Goal: Task Accomplishment & Management: Manage account settings

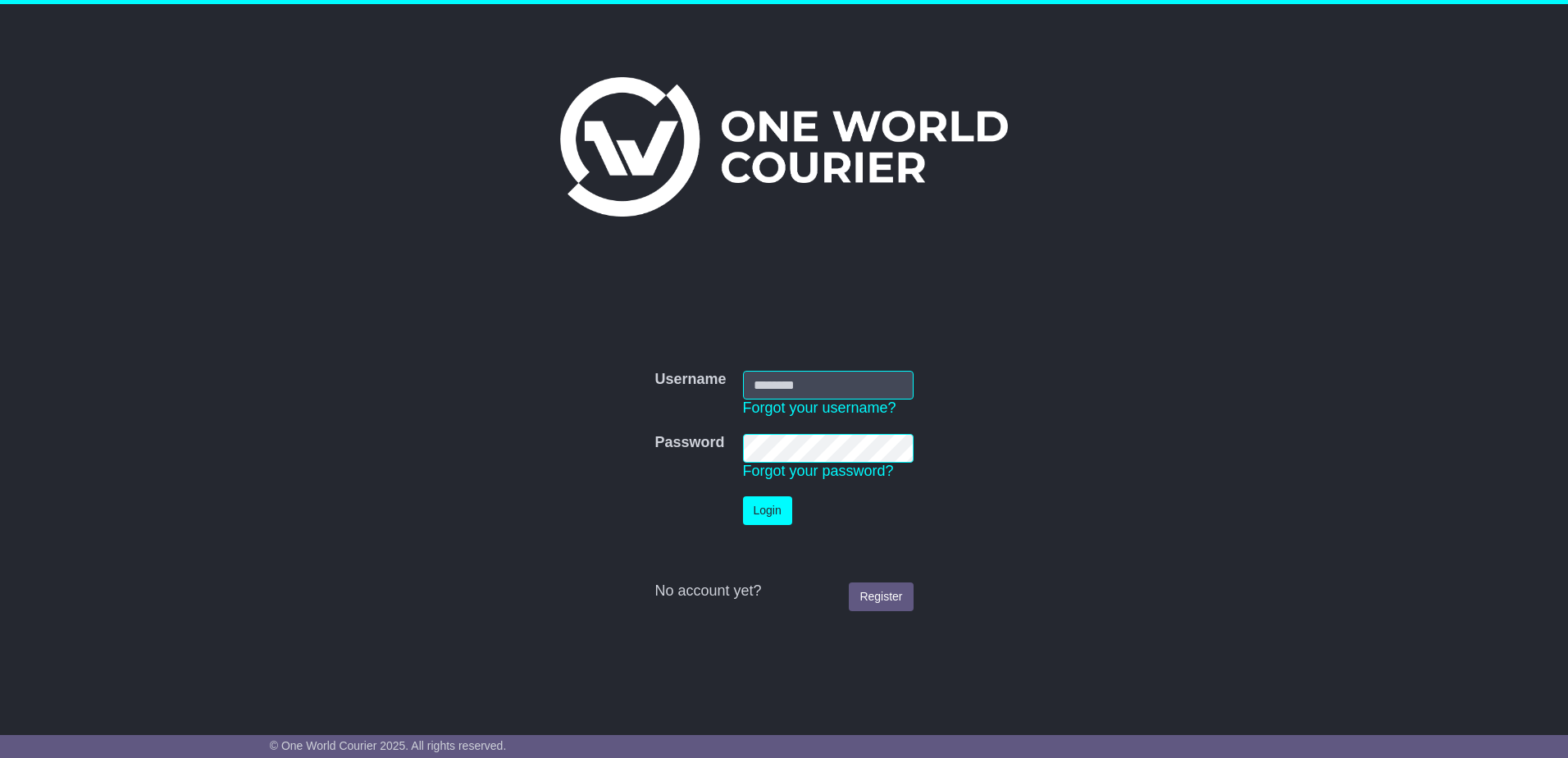
type input "**********"
click at [784, 521] on button "Login" at bounding box center [767, 510] width 49 height 29
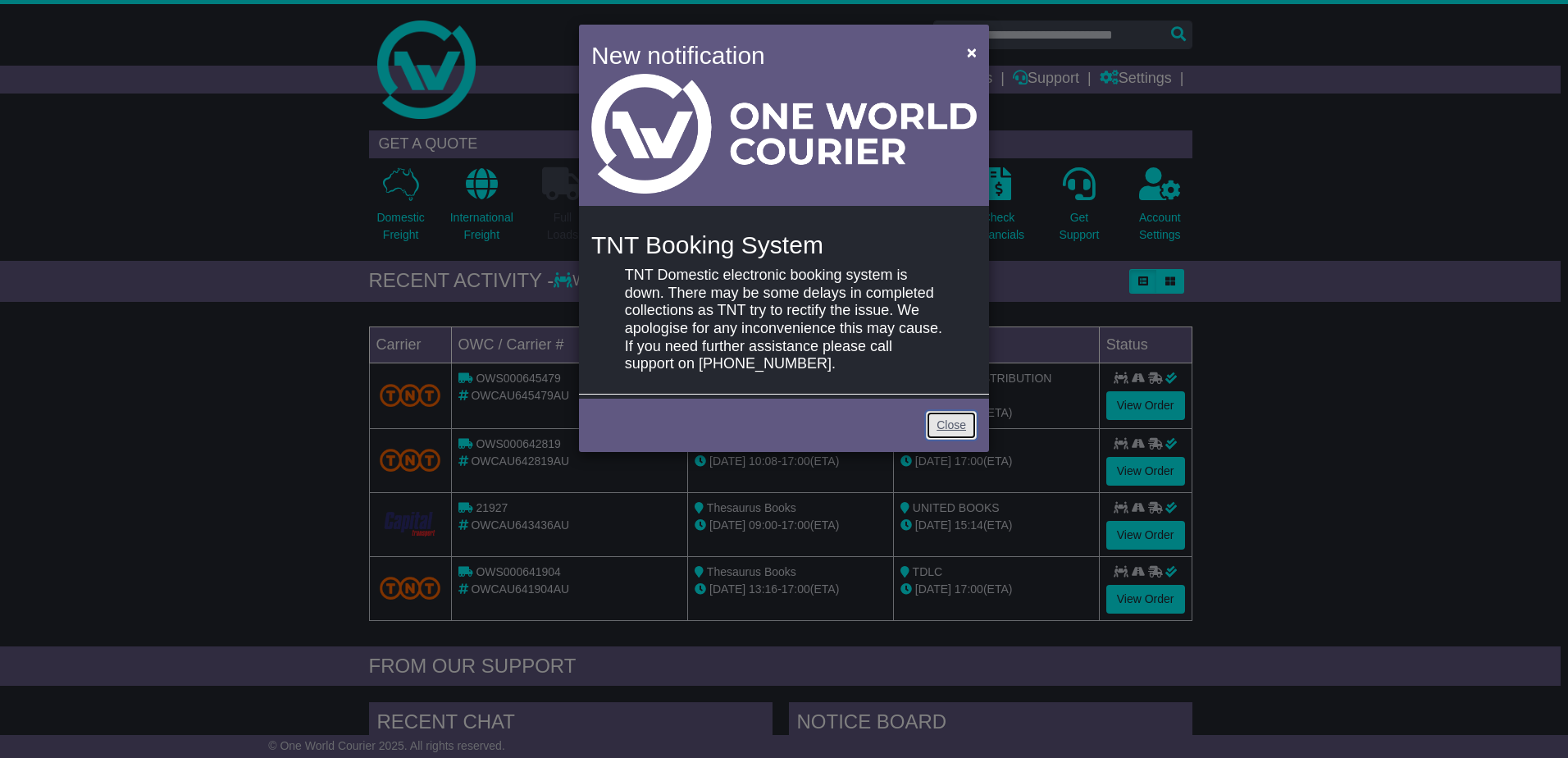
click at [926, 426] on link "Close" at bounding box center [951, 425] width 51 height 29
